Goal: Transaction & Acquisition: Purchase product/service

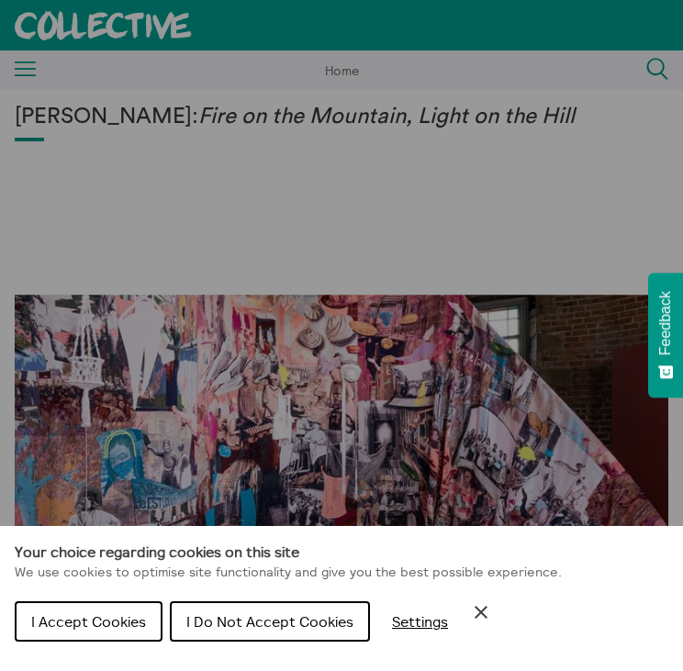
click at [48, 630] on button "I Accept Cookies" at bounding box center [89, 622] width 148 height 40
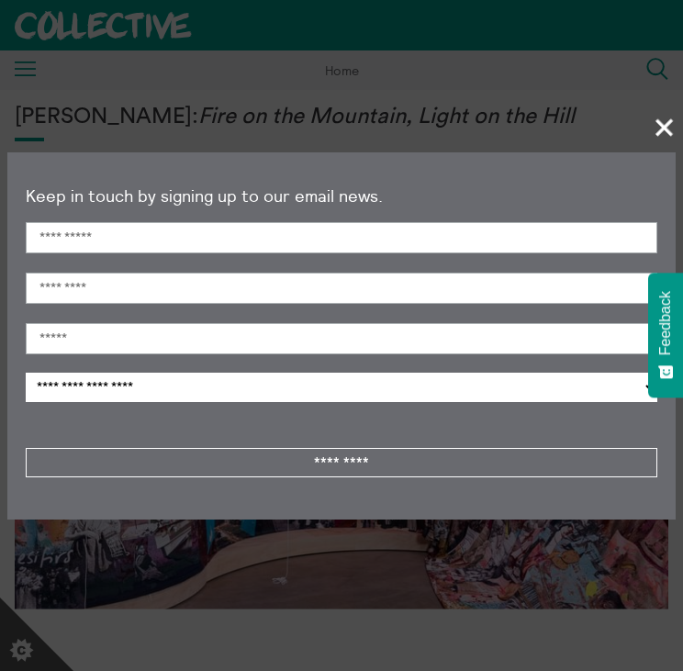
click at [665, 135] on span "+" at bounding box center [665, 127] width 54 height 54
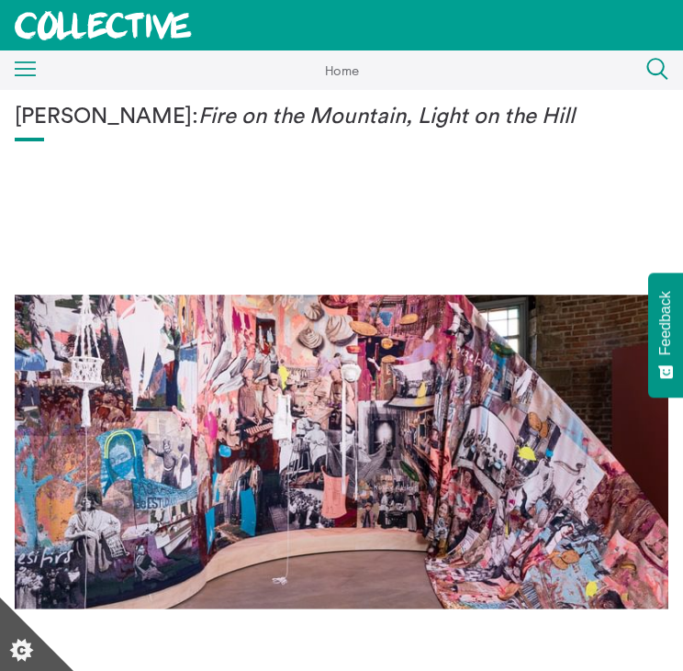
click at [20, 73] on icon "Menu" at bounding box center [26, 70] width 22 height 16
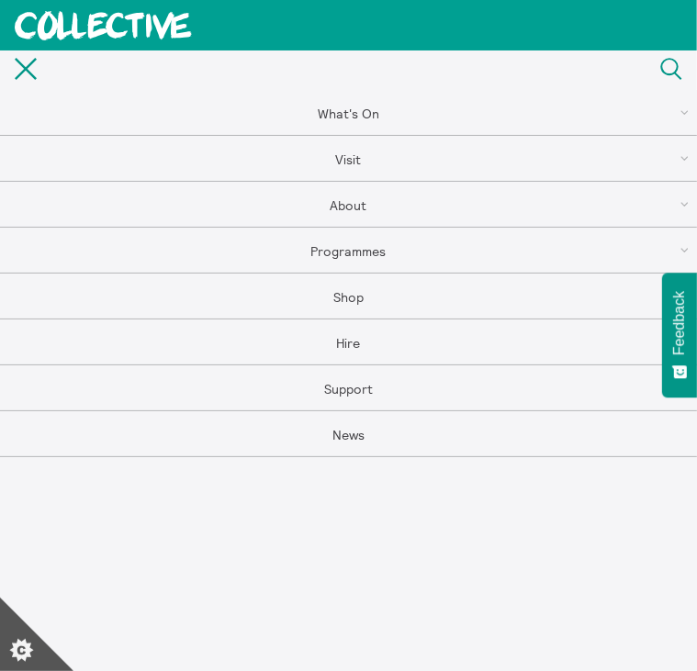
click at [346, 287] on link "Shop" at bounding box center [348, 297] width 697 height 46
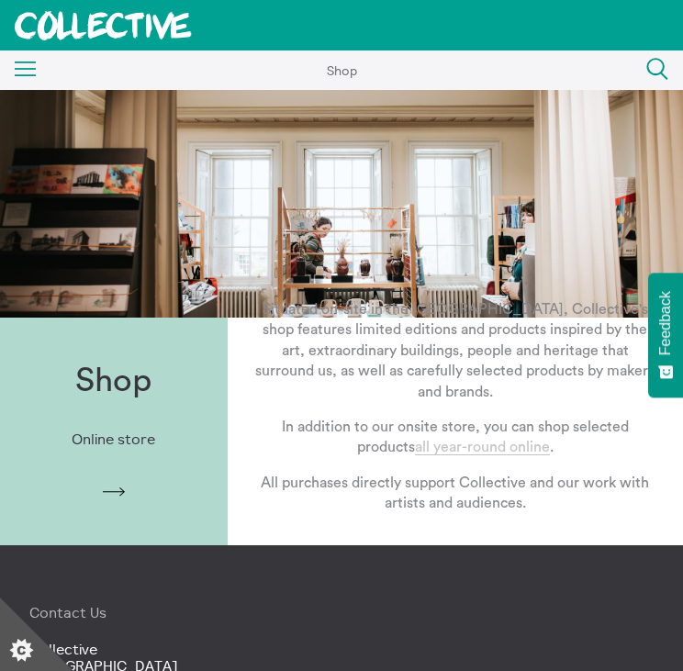
click at [474, 440] on link "all year-round online" at bounding box center [482, 448] width 135 height 16
